Goal: Find specific page/section: Find specific page/section

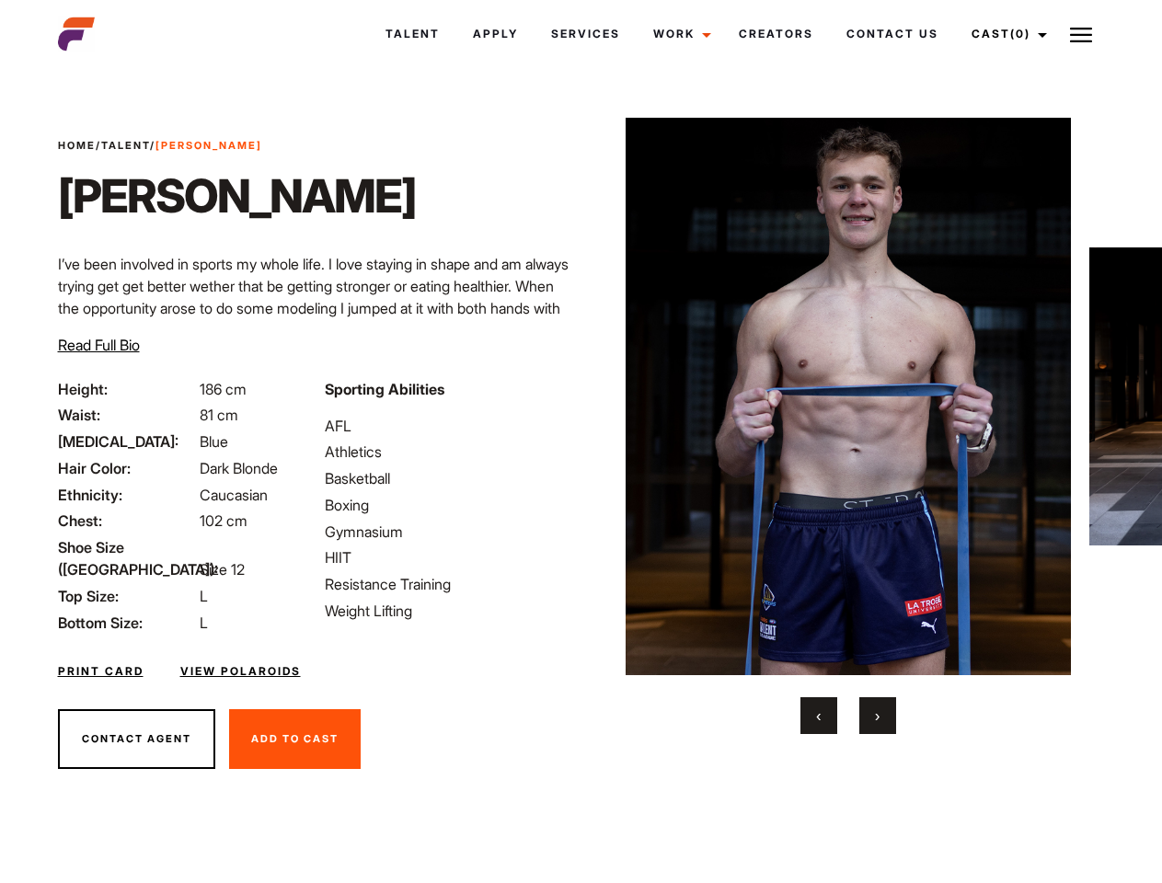
click at [1004, 34] on link "Cast (0)" at bounding box center [1006, 34] width 103 height 50
click at [1081, 34] on img at bounding box center [1081, 35] width 22 height 22
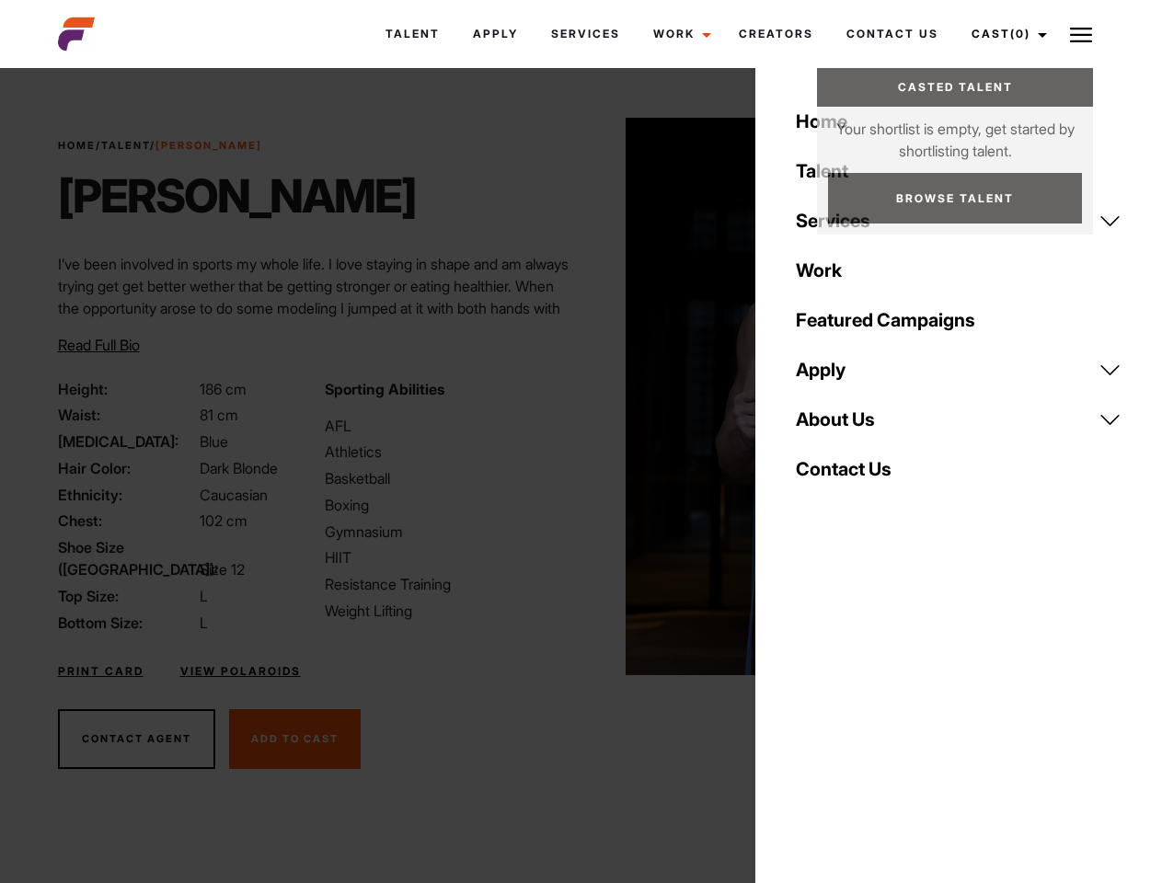
click at [847, 426] on img at bounding box center [848, 396] width 446 height 557
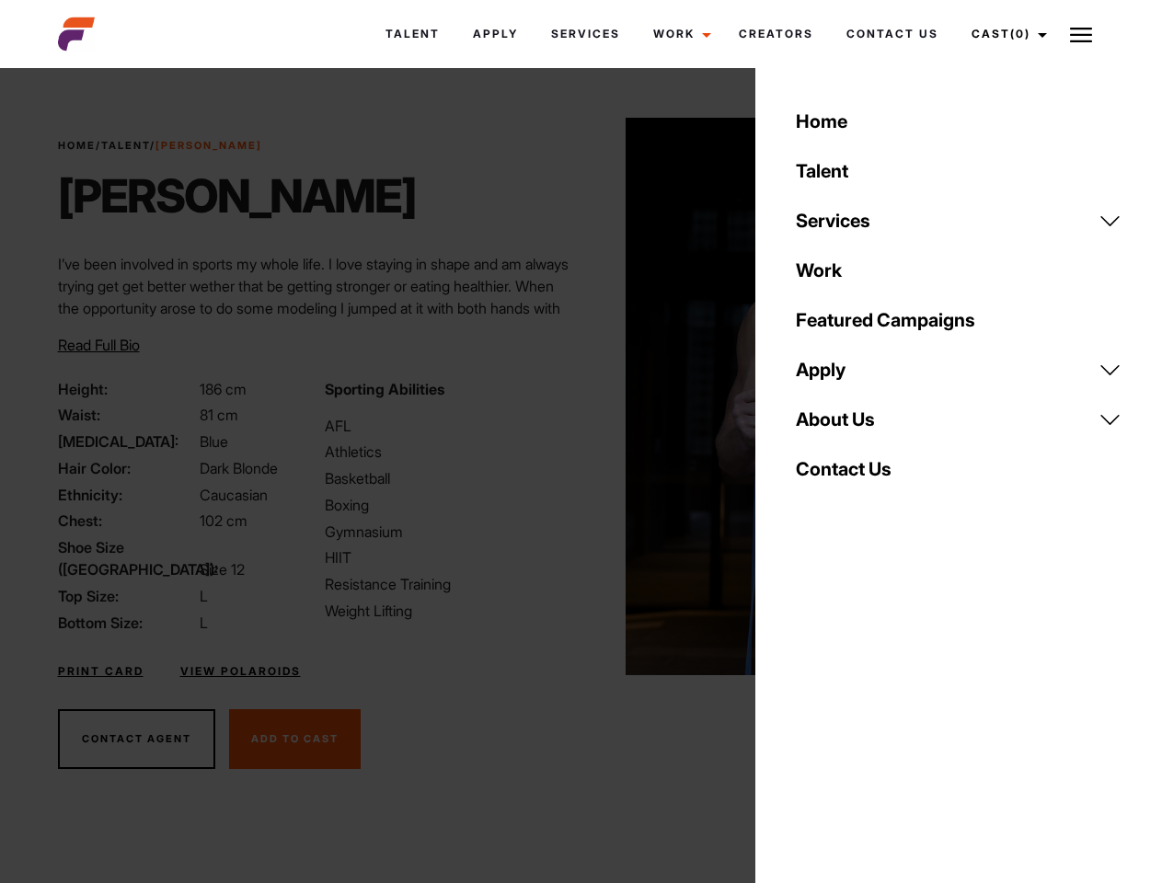
click at [580, 396] on div "Sporting Abilities AFL Athletics Basketball Boxing Gymnasium HIIT Resistance Tr…" at bounding box center [447, 506] width 267 height 256
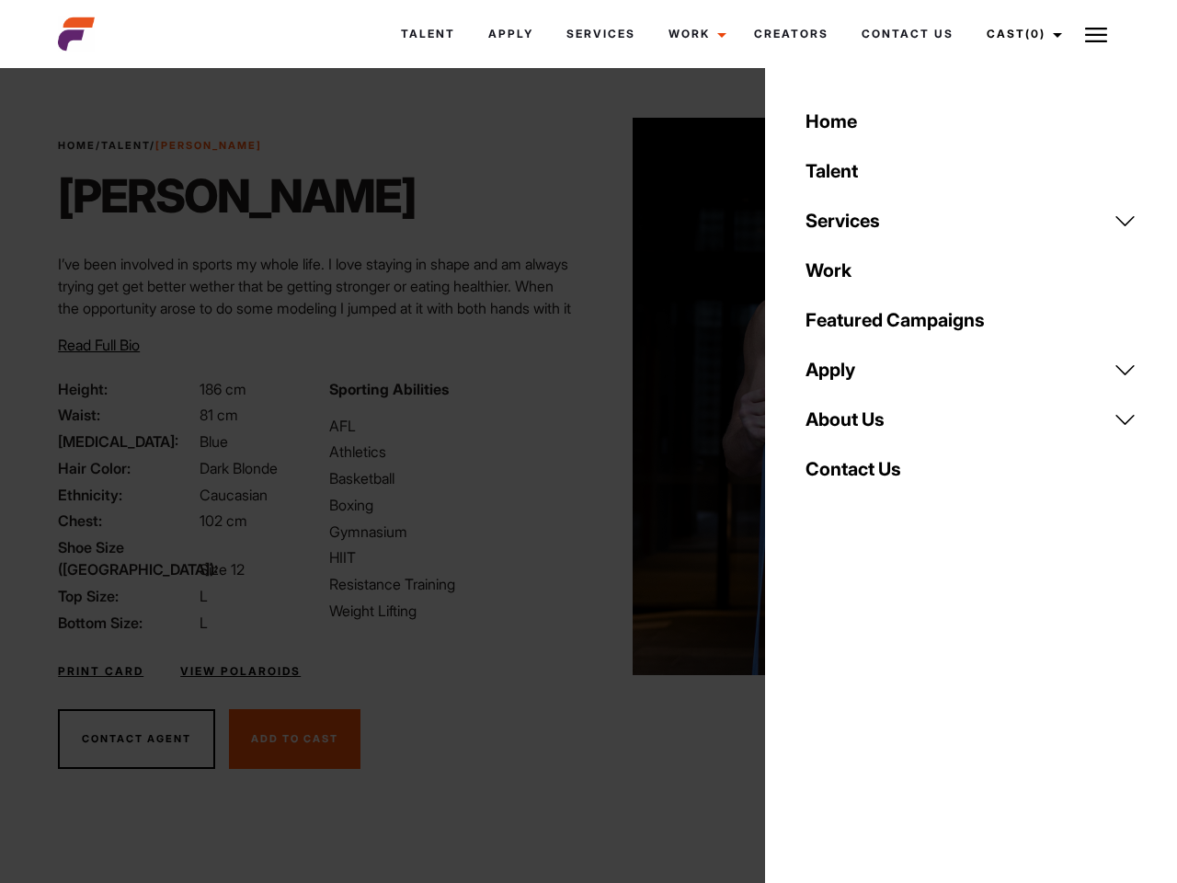
click at [819, 716] on div "Home Talent Services Talent Casting Photography Videography Creative Hair and M…" at bounding box center [971, 441] width 412 height 883
click at [878, 716] on div "Home Talent Services Talent Casting Photography Videography Creative Hair and M…" at bounding box center [971, 441] width 412 height 883
